Goal: Transaction & Acquisition: Book appointment/travel/reservation

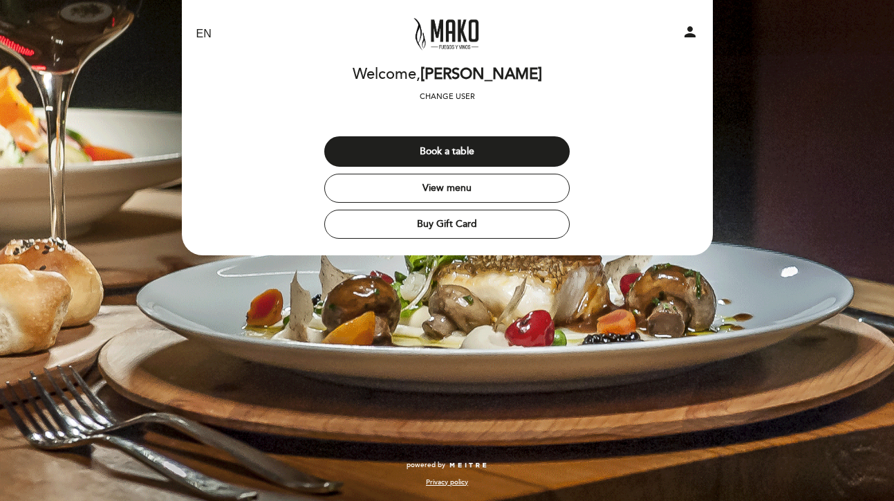
click at [658, 160] on div "Book a table View menu Buy Gift Card" at bounding box center [447, 183] width 532 height 123
click at [206, 33] on select "EN ES PT" at bounding box center [204, 34] width 16 height 16
click at [196, 26] on select "EN ES PT" at bounding box center [204, 34] width 16 height 16
click at [207, 33] on select "EN ES PT" at bounding box center [204, 34] width 16 height 16
select select "es"
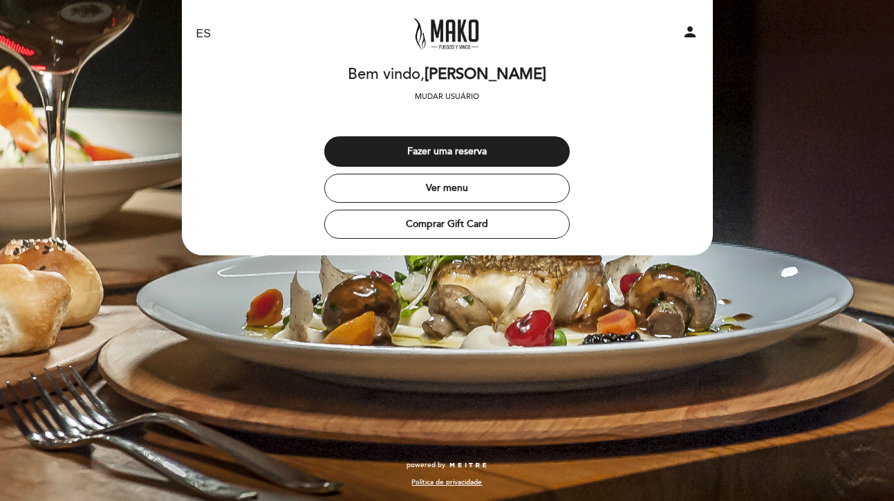
click at [196, 26] on select "EN ES PT" at bounding box center [204, 34] width 16 height 16
click at [838, 172] on div "EN ES PT Mako Fuegos y Vinos El Calafate person [GEOGRAPHIC_DATA] Bienvenido, […" at bounding box center [447, 250] width 894 height 501
click at [468, 151] on button "Hacer una reserva" at bounding box center [446, 151] width 245 height 30
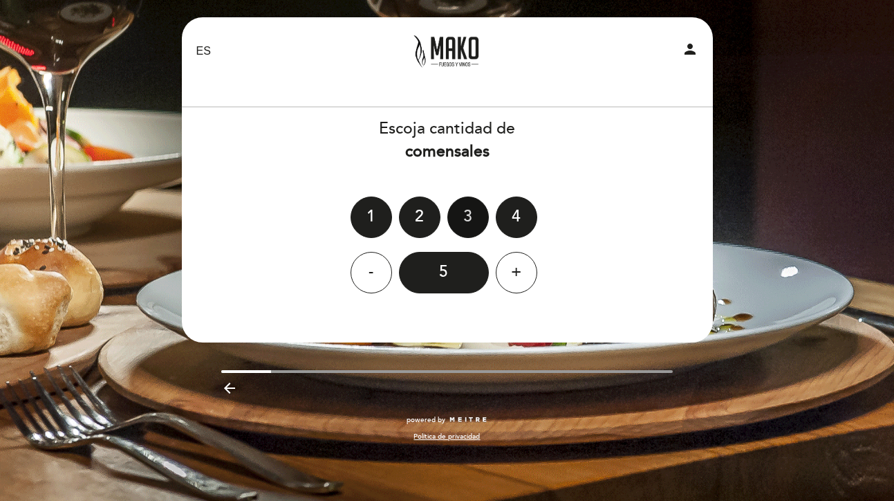
click at [479, 216] on div "3" at bounding box center [467, 216] width 41 height 41
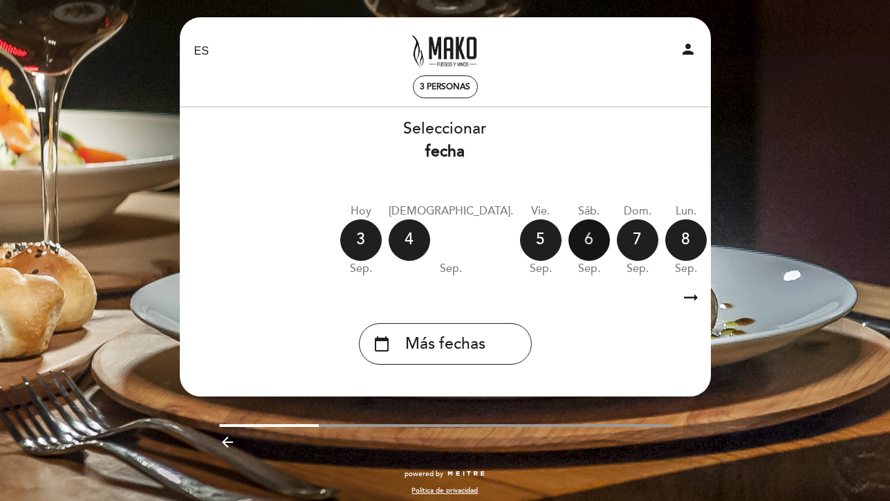
click at [568, 241] on div "6" at bounding box center [588, 239] width 41 height 41
